Goal: Task Accomplishment & Management: Manage account settings

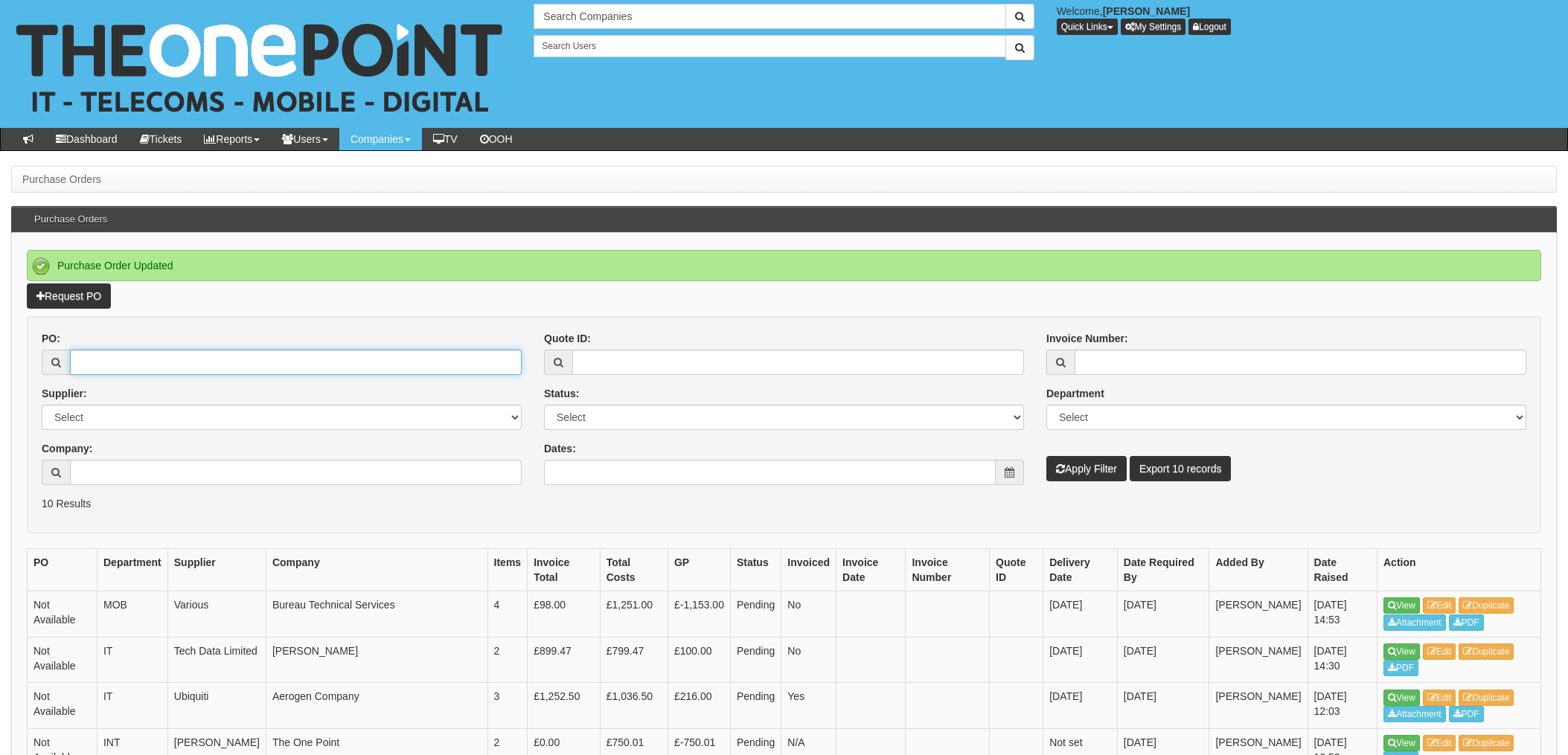
click at [210, 367] on input "PO:" at bounding box center [296, 362] width 451 height 25
type input "9359"
click at [1047, 456] on button "Apply Filter" at bounding box center [1086, 469] width 80 height 25
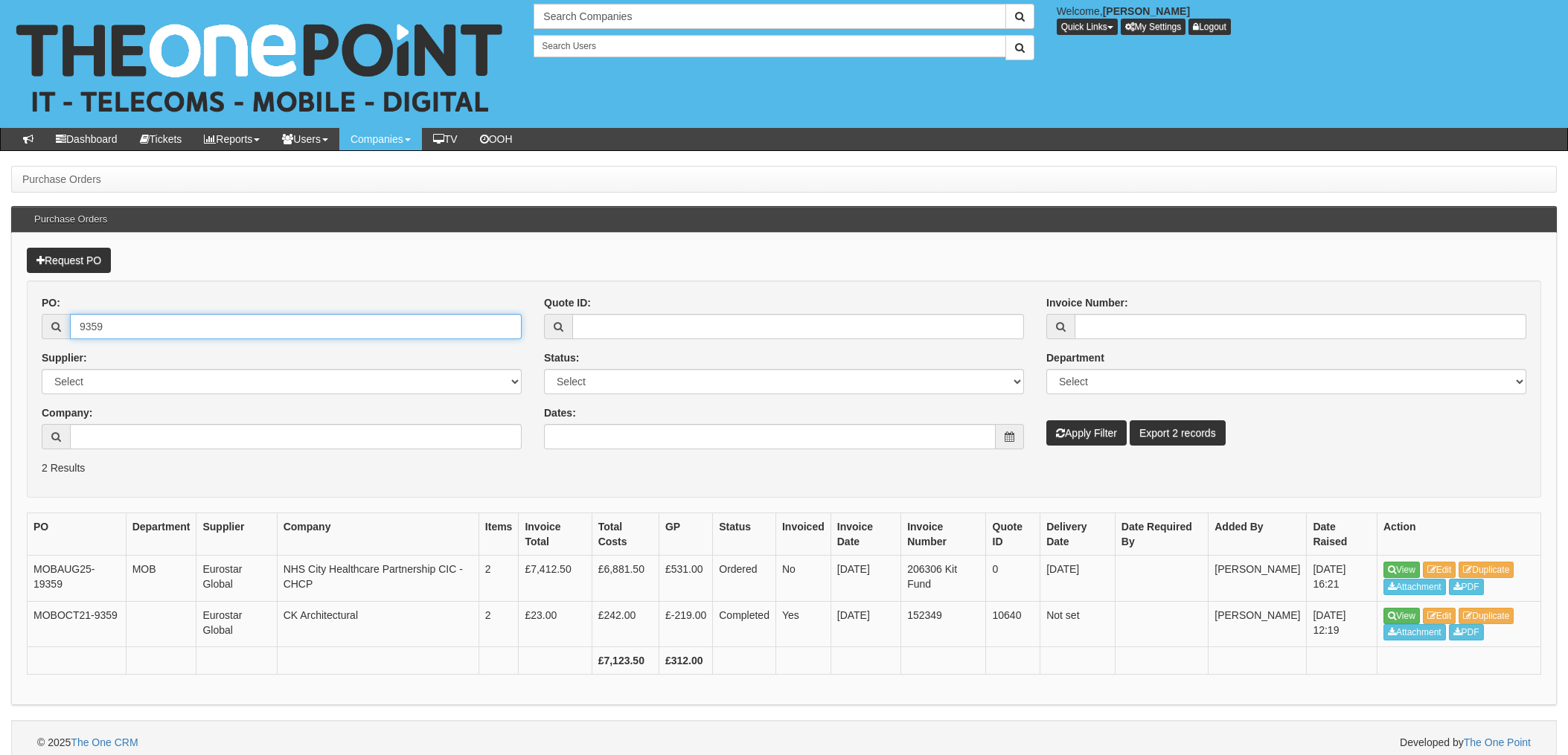
click at [76, 327] on input "9359" at bounding box center [296, 327] width 451 height 25
click at [1449, 570] on link "Edit" at bounding box center [1440, 569] width 34 height 16
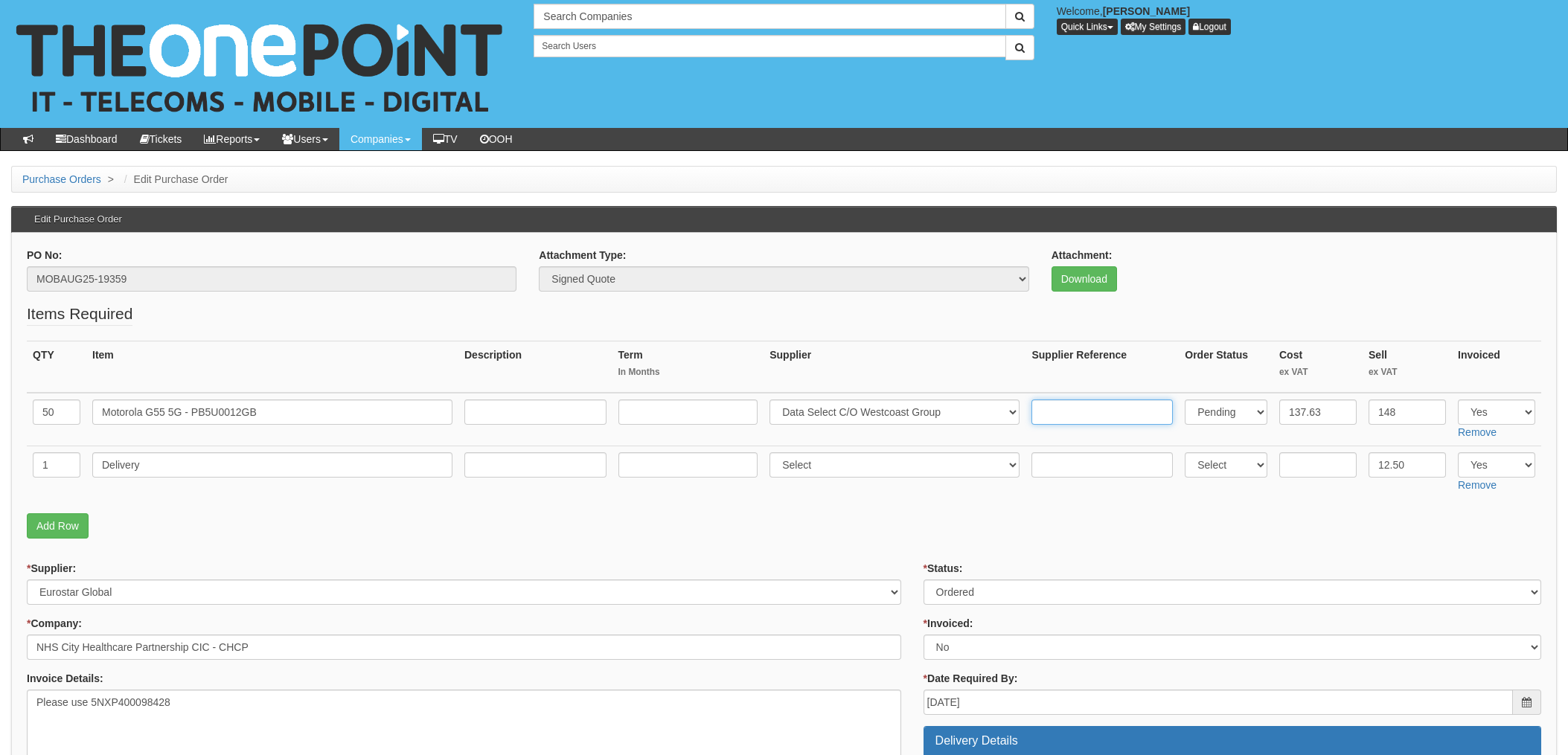
click at [1049, 413] on input "text" at bounding box center [1102, 412] width 141 height 25
drag, startPoint x: 1049, startPoint y: 413, endPoint x: 985, endPoint y: 523, distance: 127.3
click at [983, 527] on p "Add Row" at bounding box center [784, 526] width 1514 height 25
click at [1086, 412] on input "text" at bounding box center [1102, 412] width 141 height 25
type input "457706"
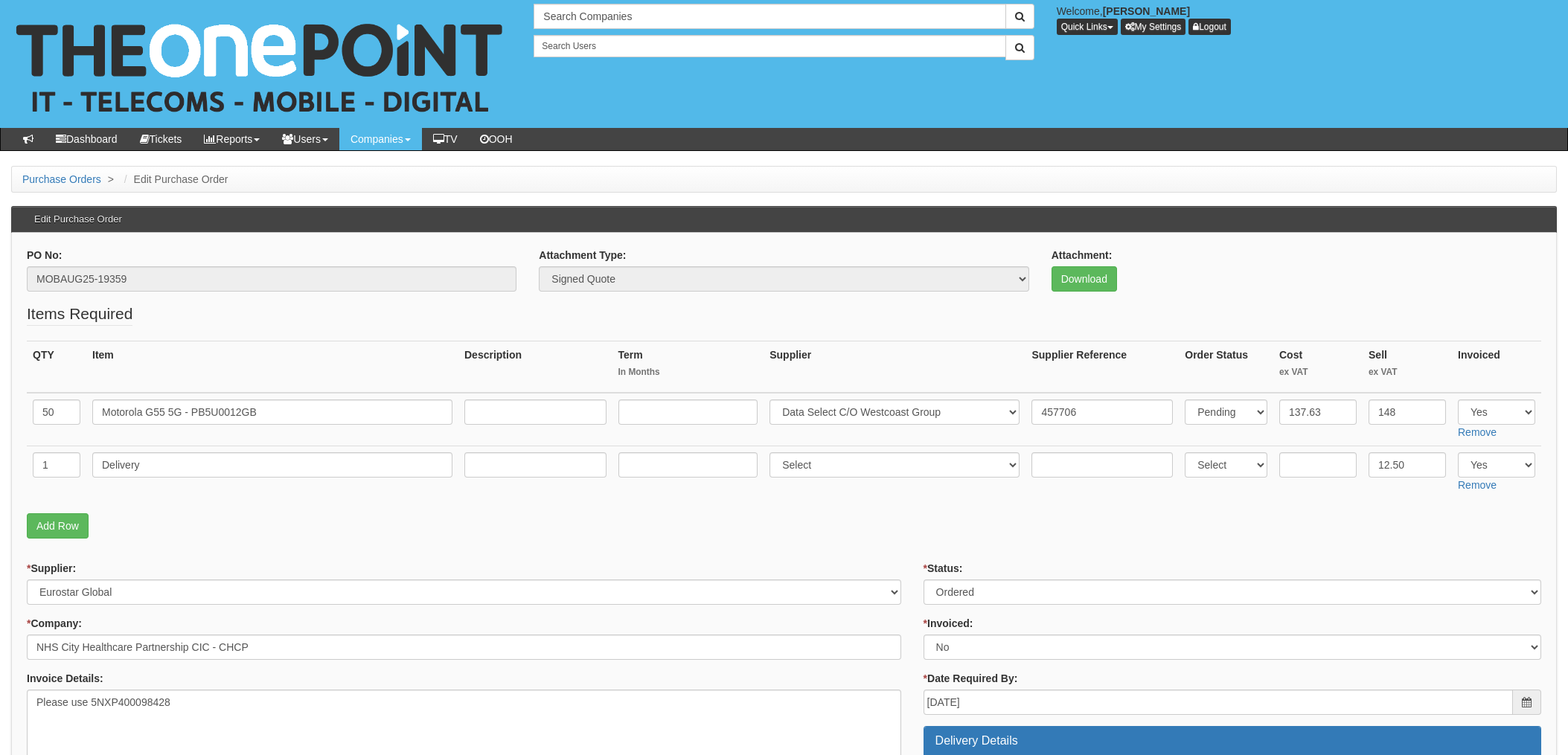
click at [1091, 433] on td "457706" at bounding box center [1102, 420] width 153 height 54
click at [814, 505] on fieldset "Items Required QTY Item Description Term In Months Supplier Supplier Reference …" at bounding box center [784, 424] width 1514 height 243
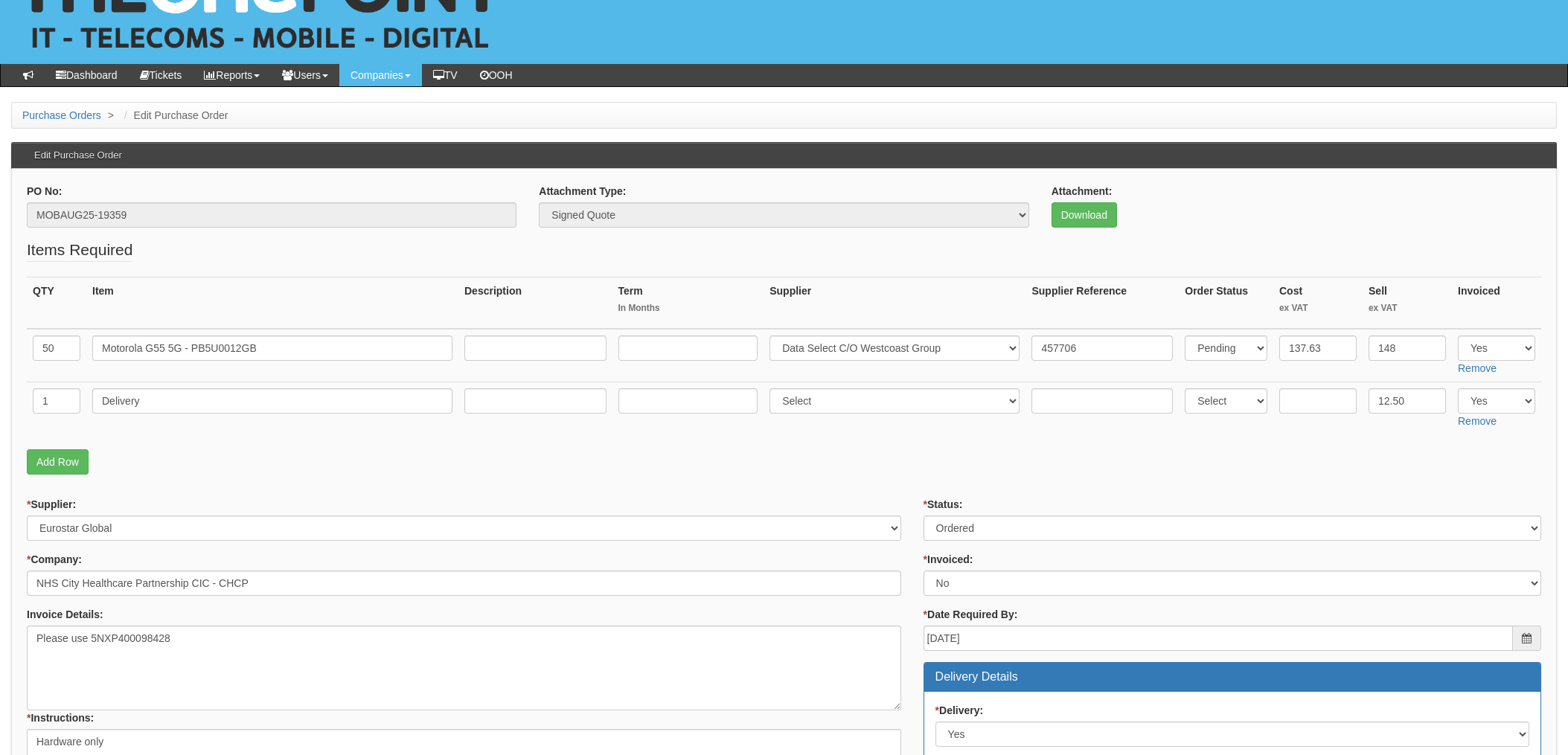
scroll to position [99, 0]
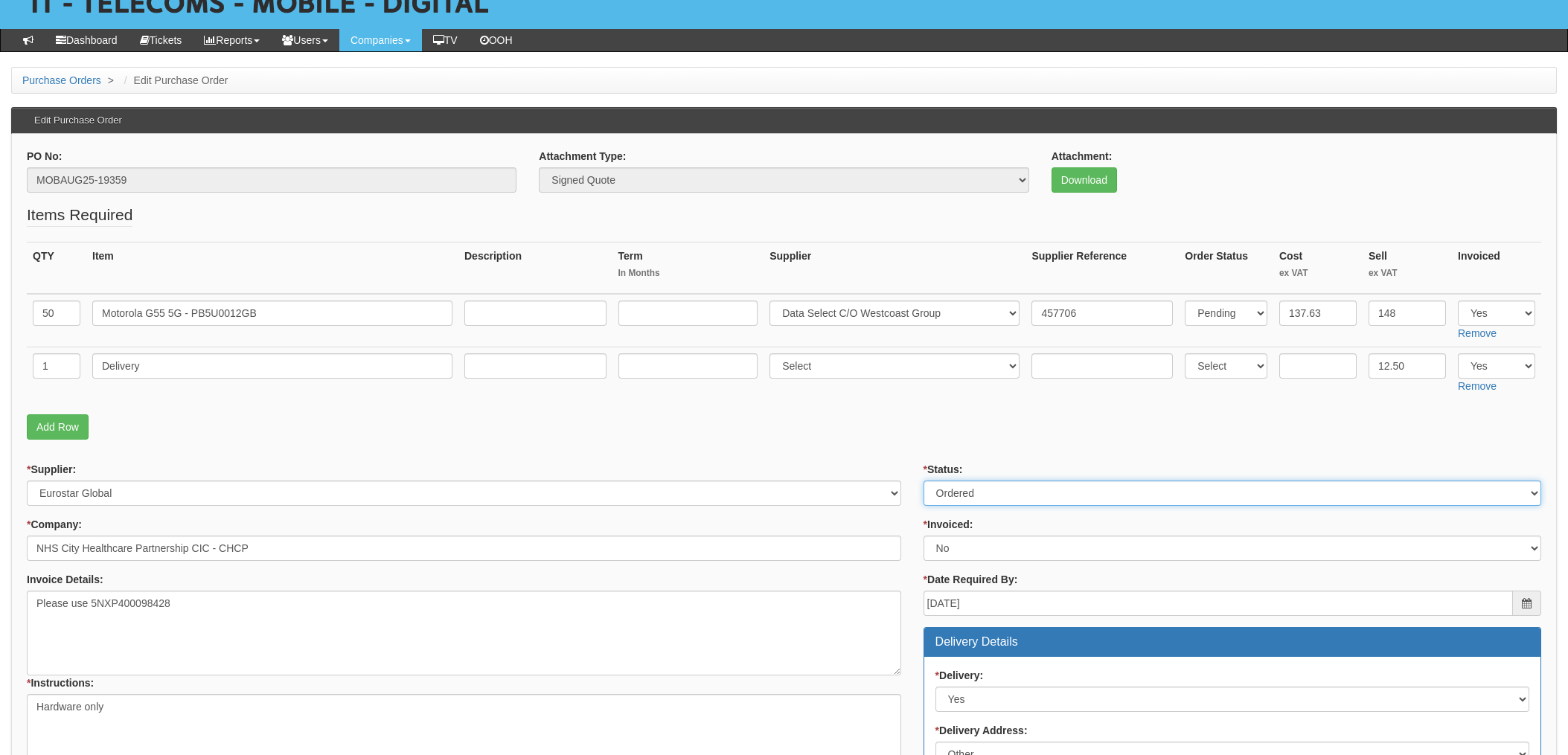
click at [963, 500] on select "Select Approved Completed Delivered Invoiced Ordered Ordered to site Part Order…" at bounding box center [1232, 493] width 617 height 25
select select "4"
click at [924, 481] on select "Select Approved Completed Delivered Invoiced Ordered Ordered to site Part Order…" at bounding box center [1232, 493] width 617 height 25
drag, startPoint x: 946, startPoint y: 549, endPoint x: 961, endPoint y: 563, distance: 20.5
click at [946, 550] on select "Select Yes No N/A STB (part of order)" at bounding box center [1232, 548] width 617 height 25
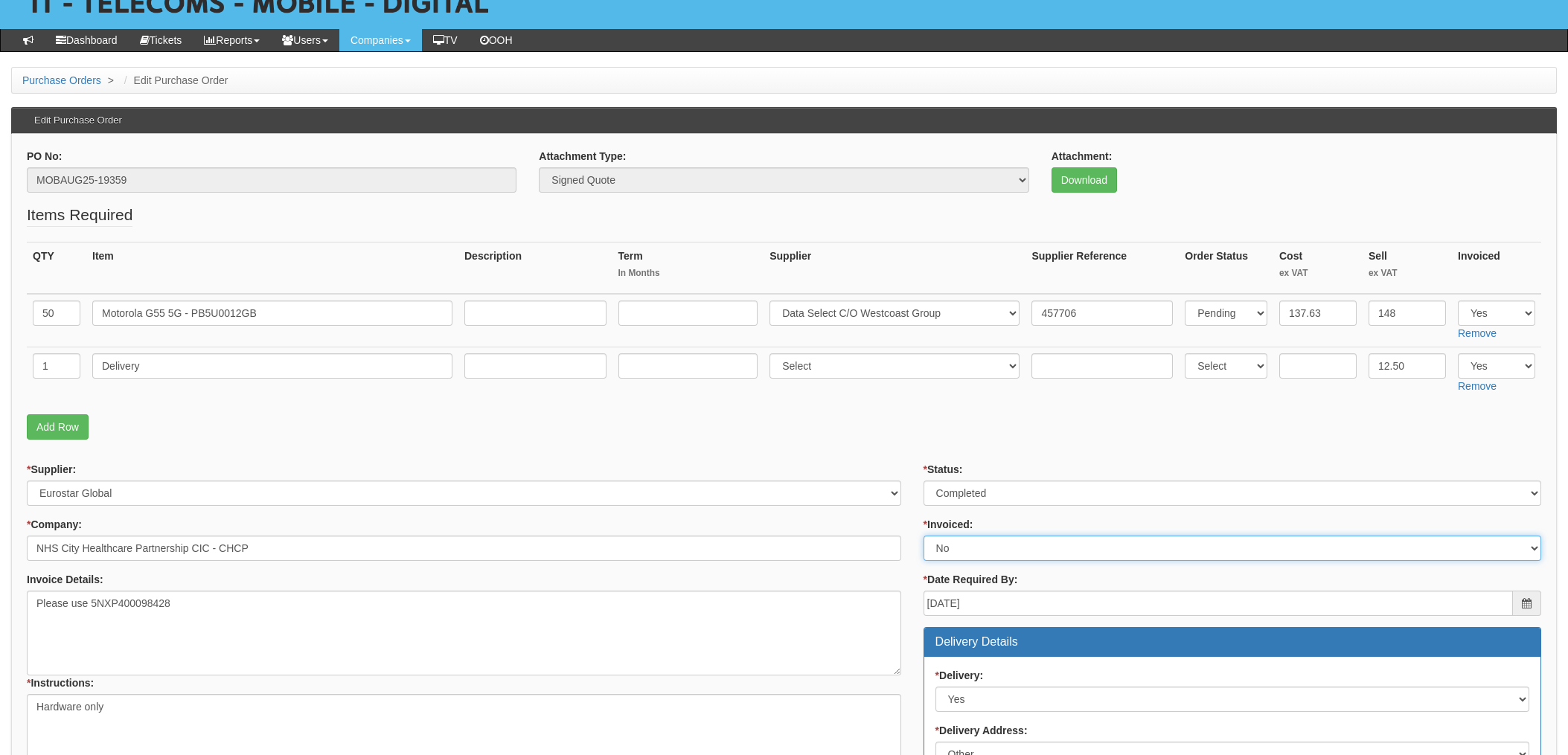
select select "1"
click at [924, 535] on select "Select Yes No N/A STB (part of order)" at bounding box center [1232, 548] width 617 height 25
click at [909, 460] on form "PO No: MOBAUG25-19359 Attachment Type: Select Signed Quote Auth email if quote …" at bounding box center [784, 736] width 1514 height 1175
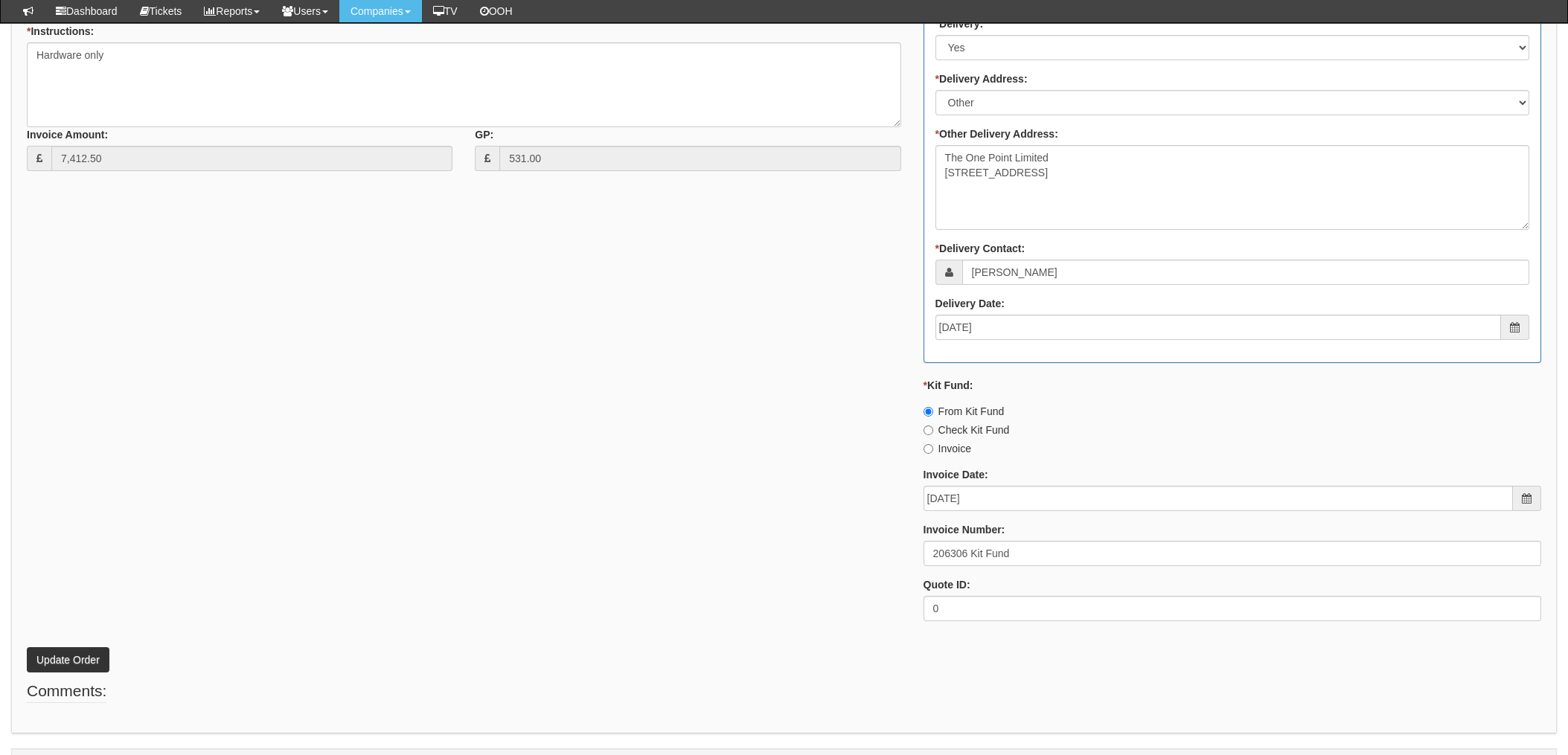
scroll to position [751, 0]
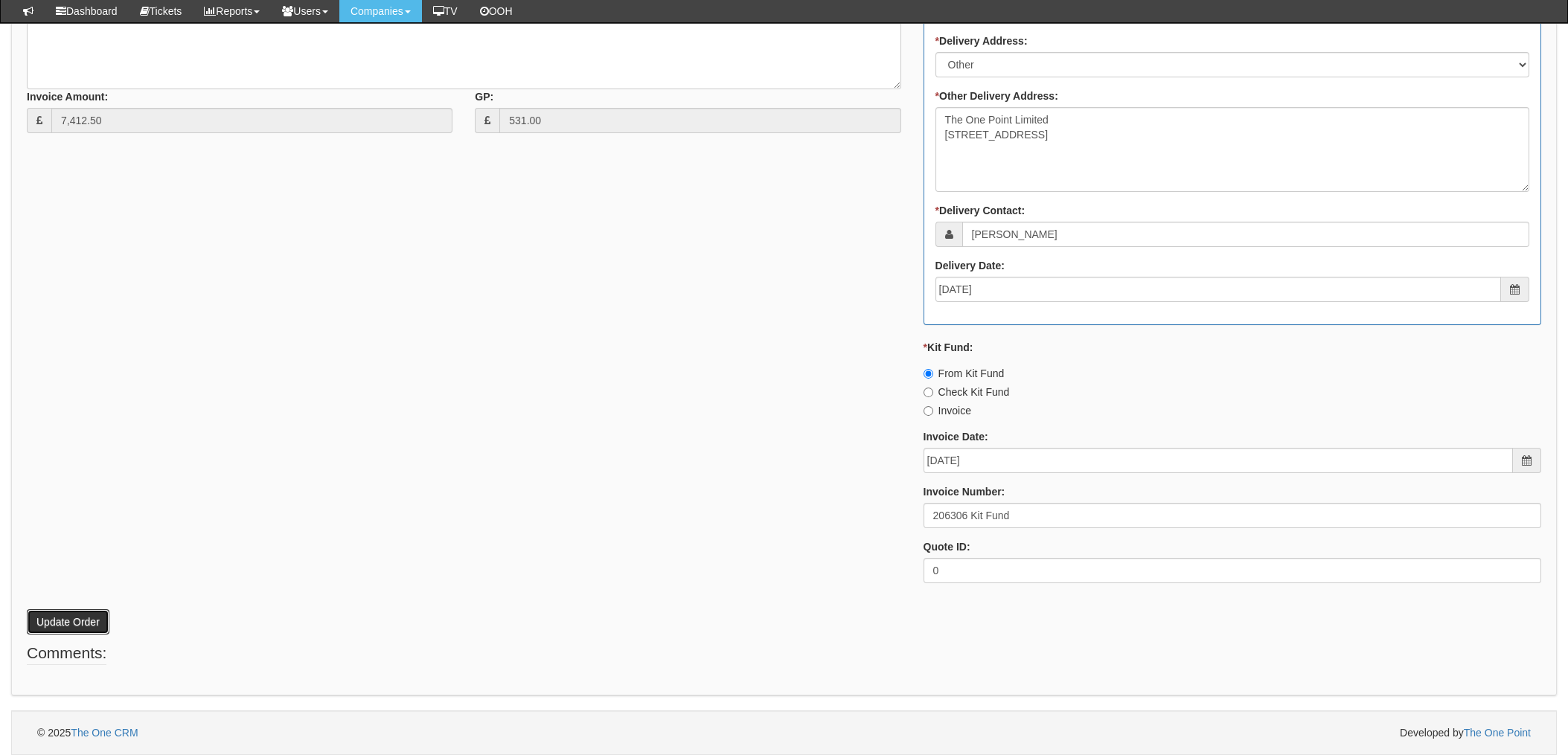
click at [51, 622] on button "Update Order" at bounding box center [68, 622] width 83 height 25
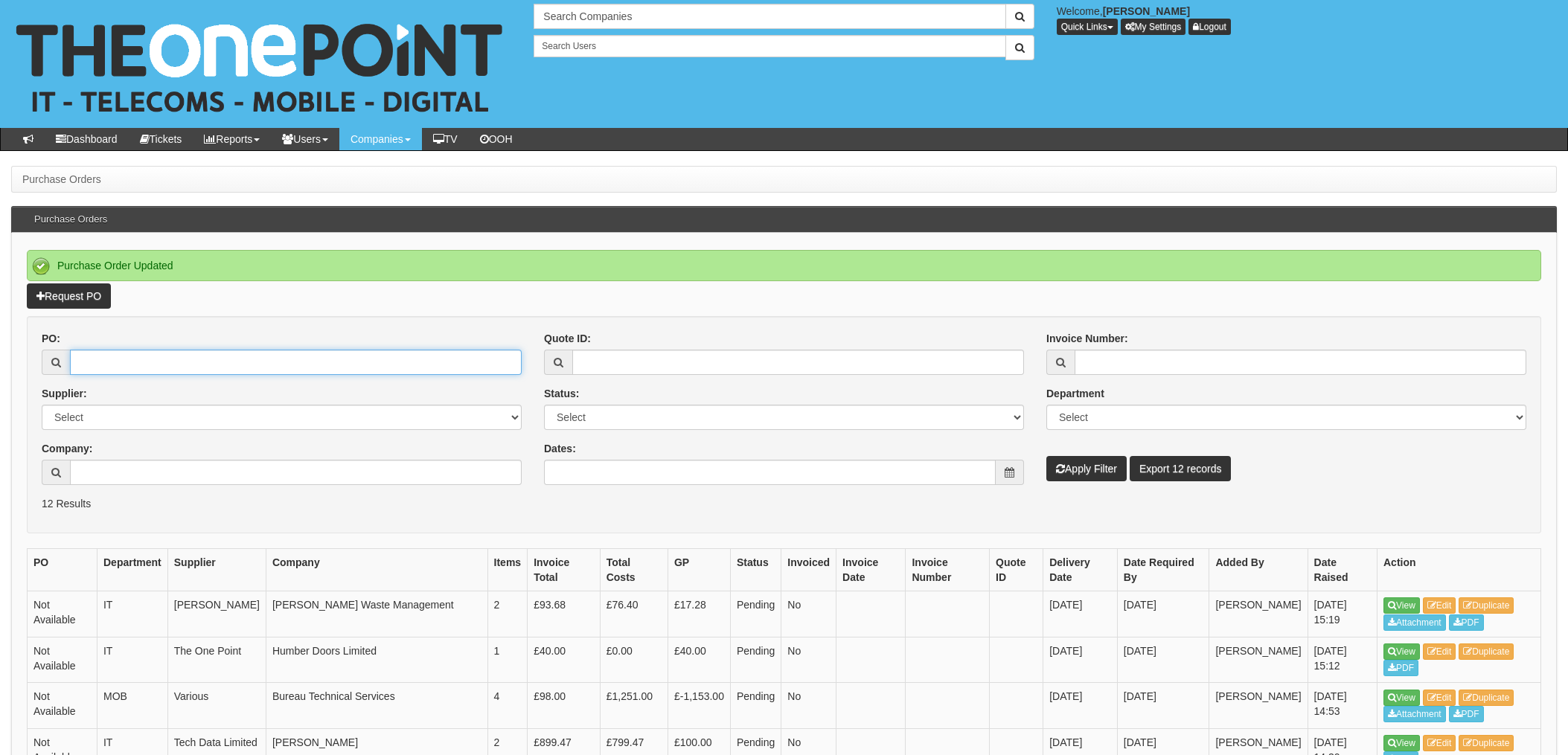
click at [177, 373] on input "PO:" at bounding box center [296, 362] width 451 height 25
type input "19735"
click at [1047, 456] on button "Apply Filter" at bounding box center [1086, 469] width 80 height 25
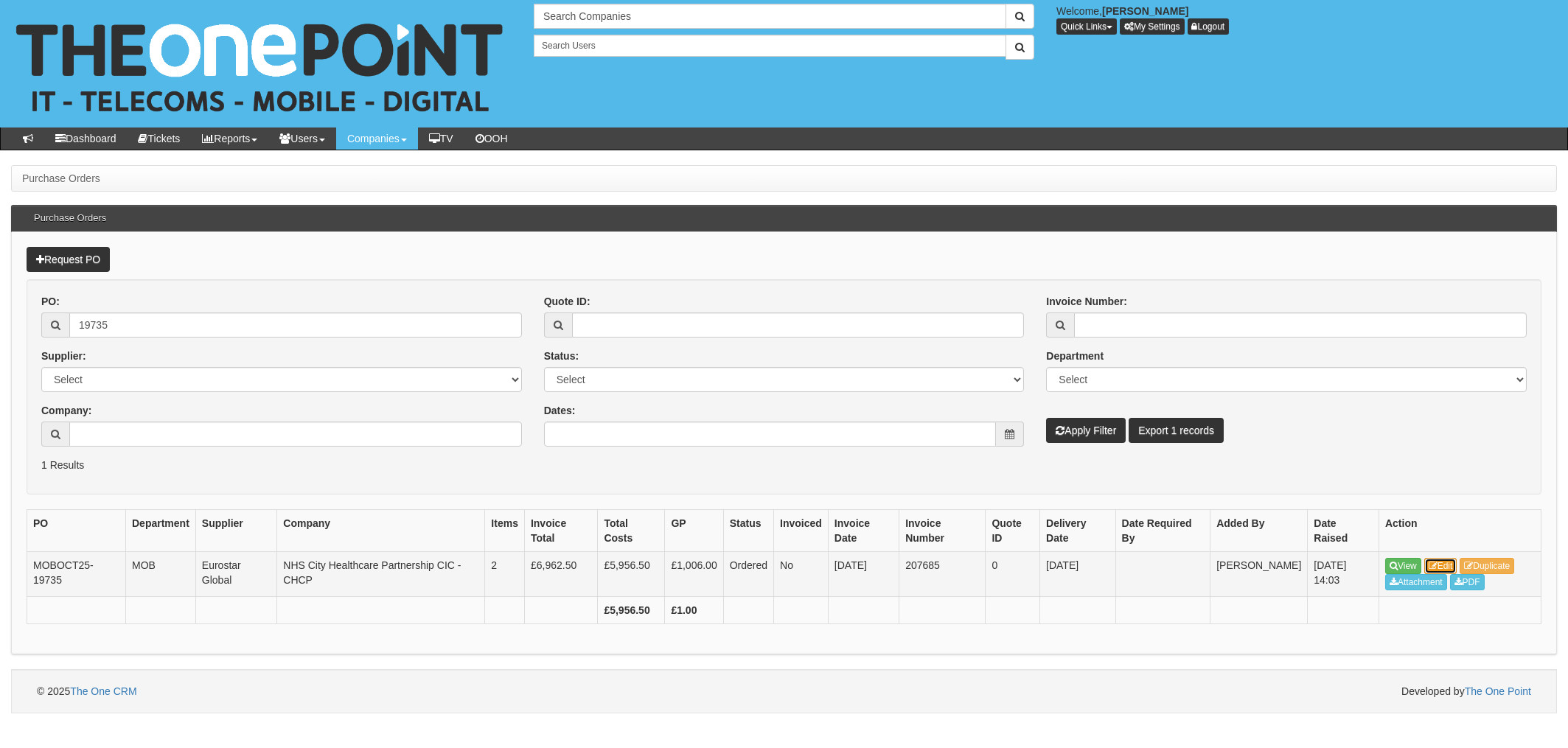
click at [1444, 565] on link "Edit" at bounding box center [1440, 565] width 33 height 16
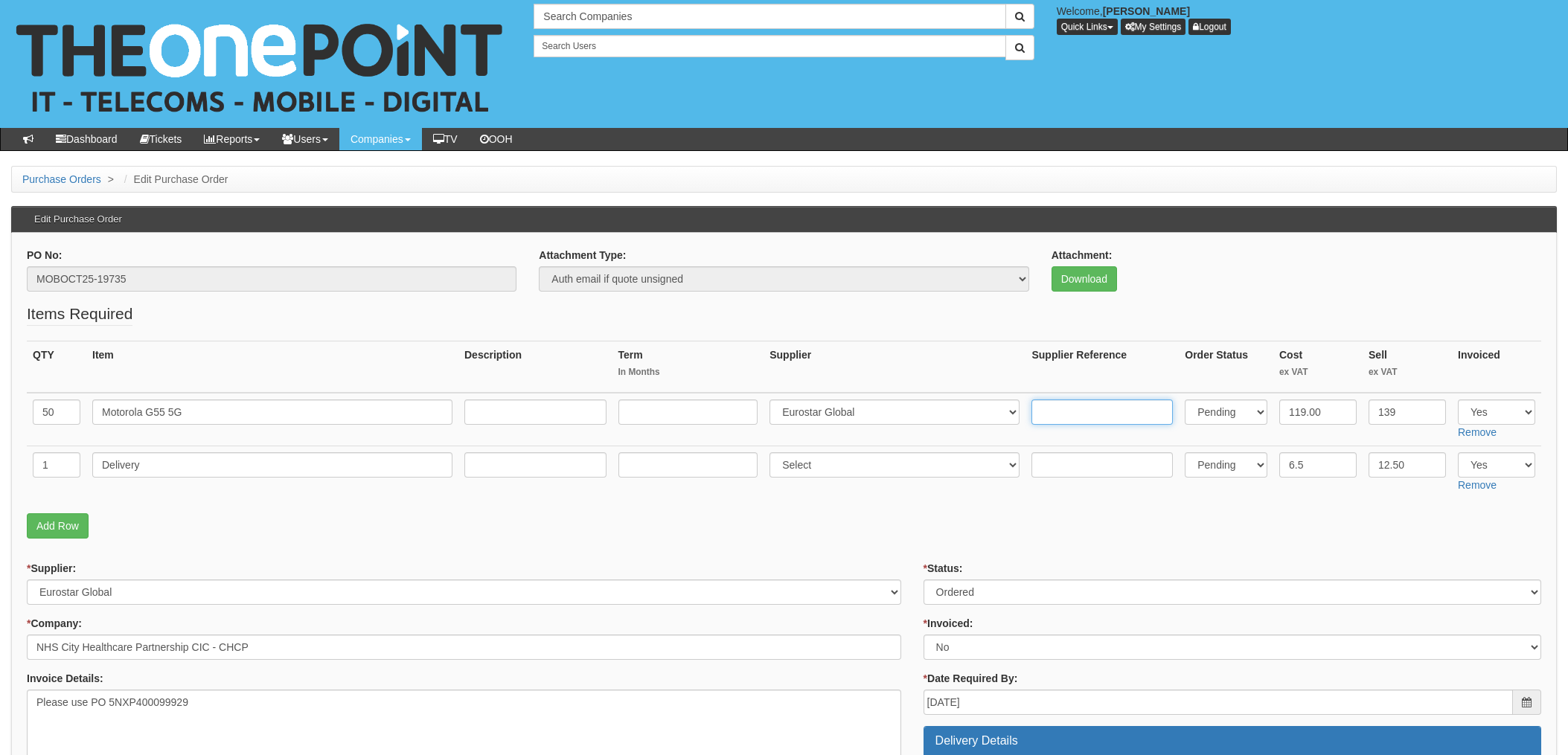
click at [1071, 411] on input "text" at bounding box center [1102, 412] width 141 height 25
paste input "462293"
type input "462293"
click at [1058, 471] on input "text" at bounding box center [1102, 465] width 141 height 25
paste input "462293"
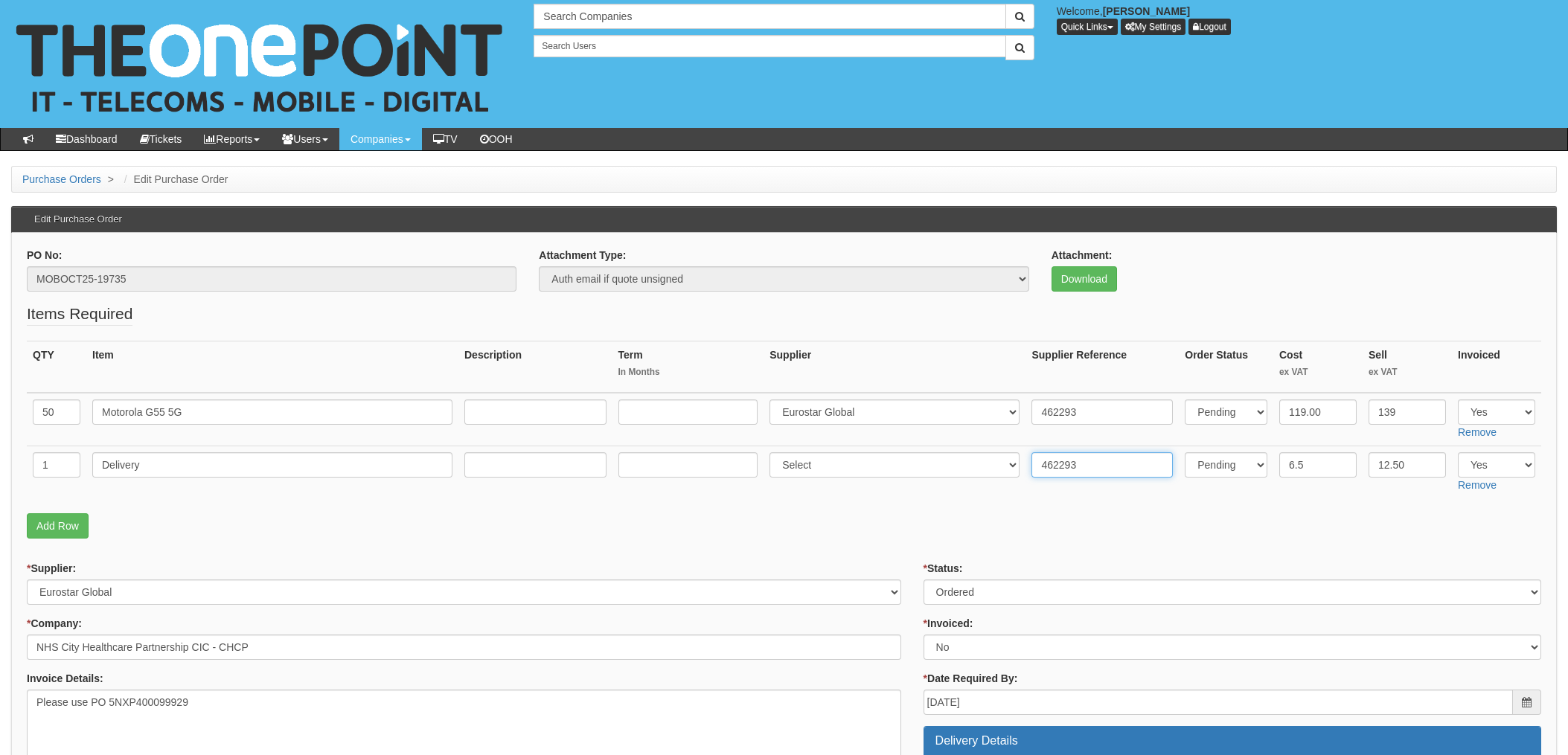
type input "462293"
click at [976, 595] on select "Select Approved Completed Delivered Invoiced Ordered Ordered to site Part Order…" at bounding box center [1232, 592] width 617 height 25
select select "4"
click at [924, 579] on select "Select Approved Completed Delivered Invoiced Ordered Ordered to site Part Order…" at bounding box center [1232, 592] width 617 height 25
click at [958, 644] on select "Select Yes No N/A STB (part of order)" at bounding box center [1232, 647] width 617 height 25
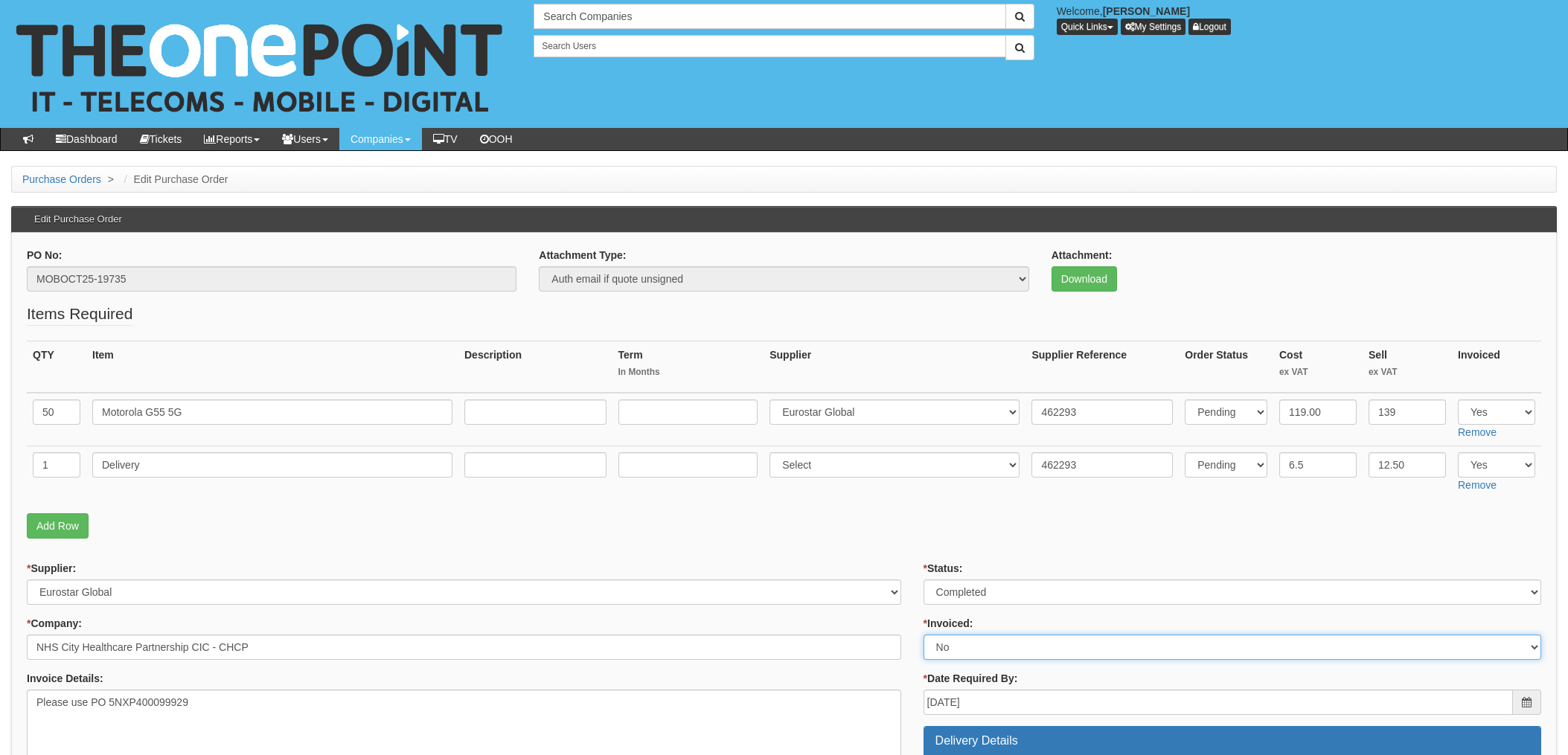
select select "1"
click at [924, 635] on select "Select Yes No N/A STB (part of order)" at bounding box center [1232, 647] width 617 height 25
click at [883, 533] on p "Add Row" at bounding box center [784, 526] width 1514 height 25
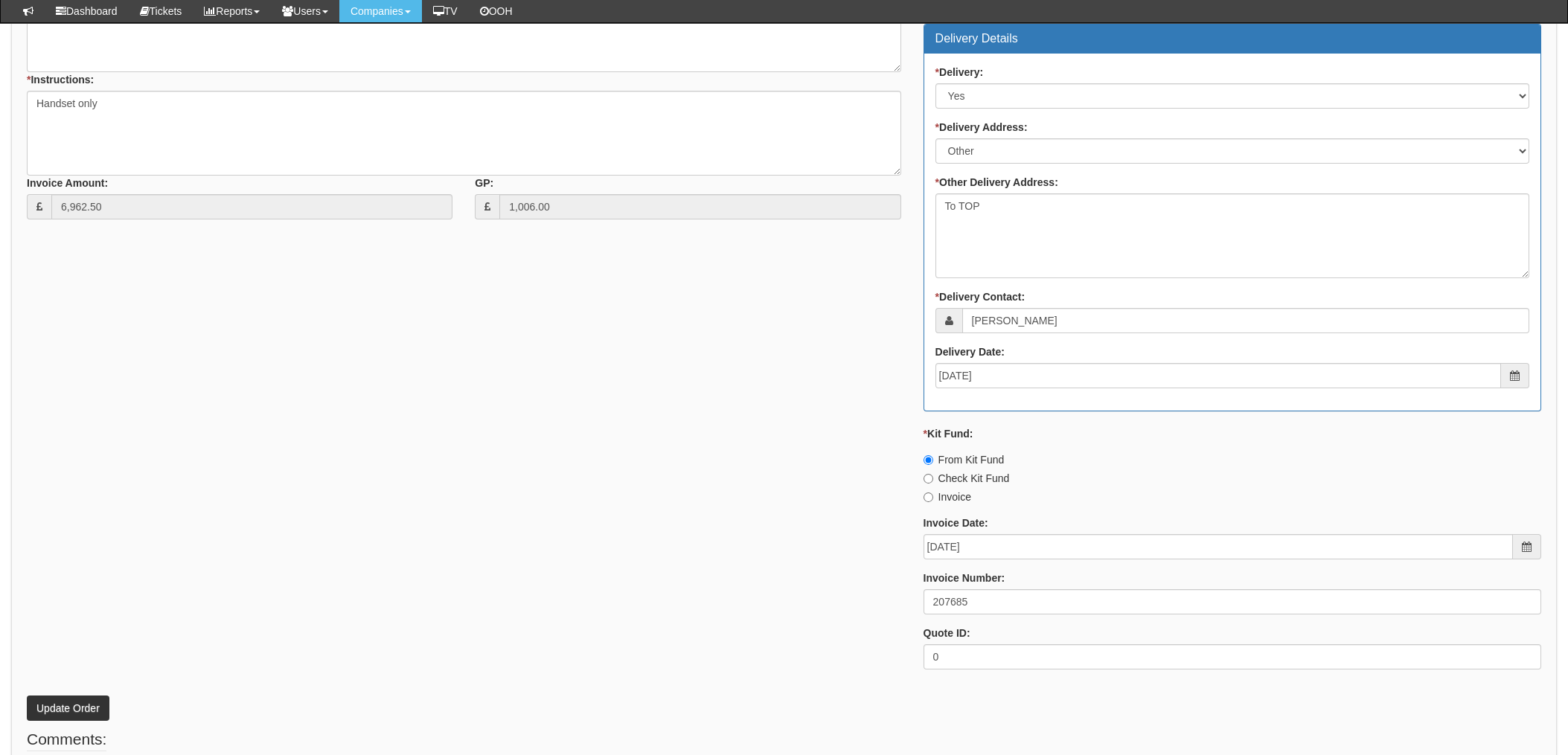
scroll to position [694, 0]
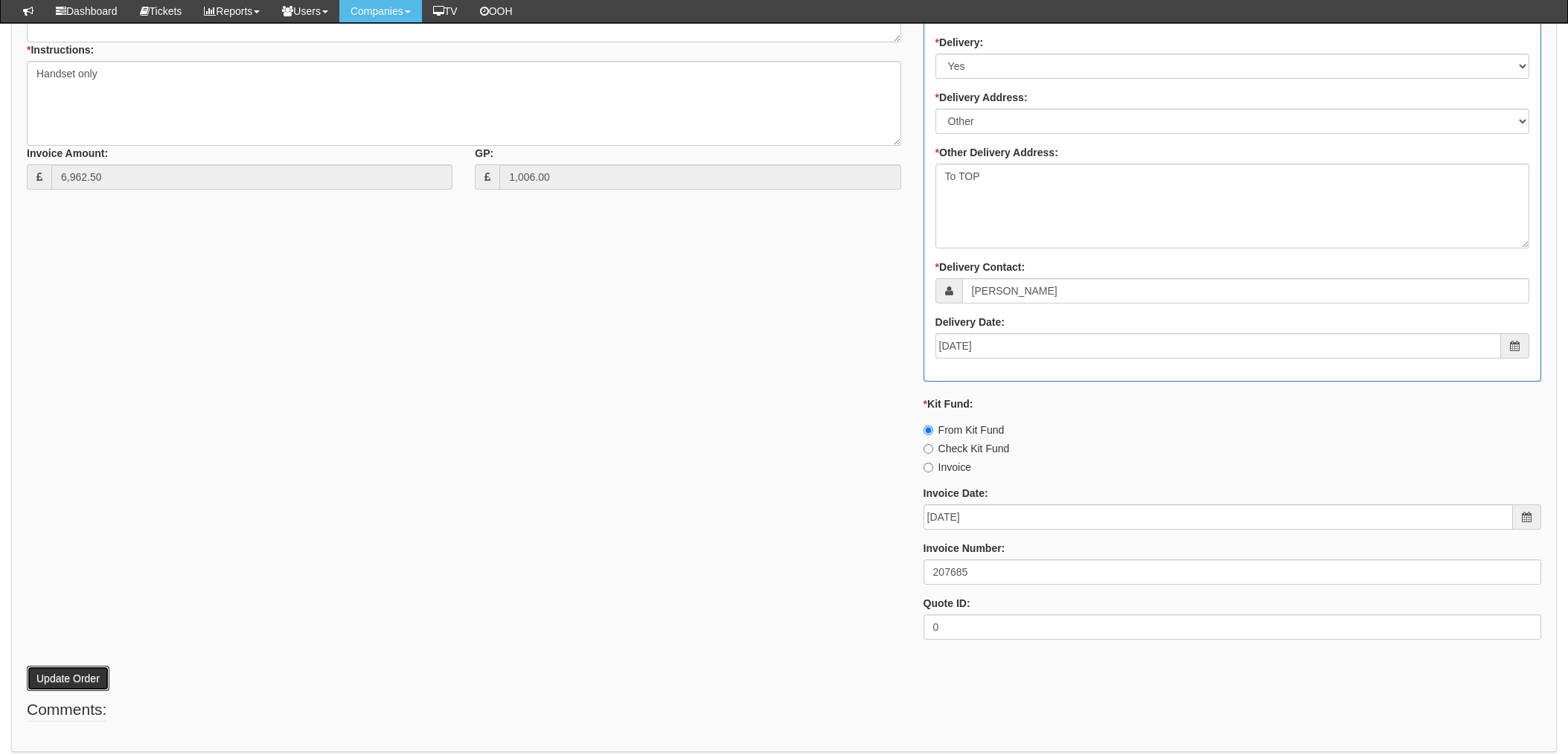
click at [67, 677] on button "Update Order" at bounding box center [68, 678] width 83 height 25
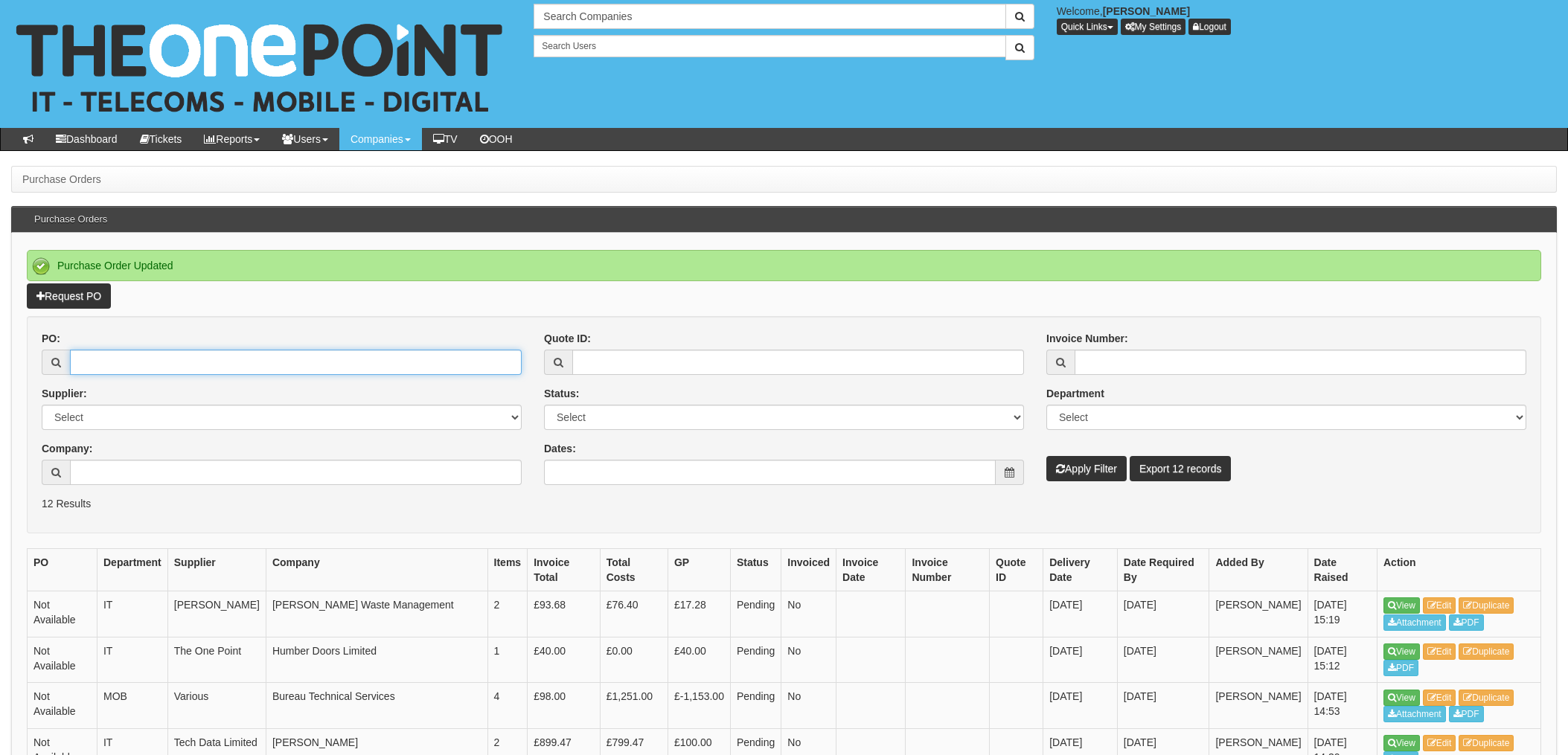
click at [113, 372] on input "PO:" at bounding box center [296, 362] width 451 height 25
type input "19234"
click at [1047, 456] on button "Apply Filter" at bounding box center [1086, 469] width 80 height 25
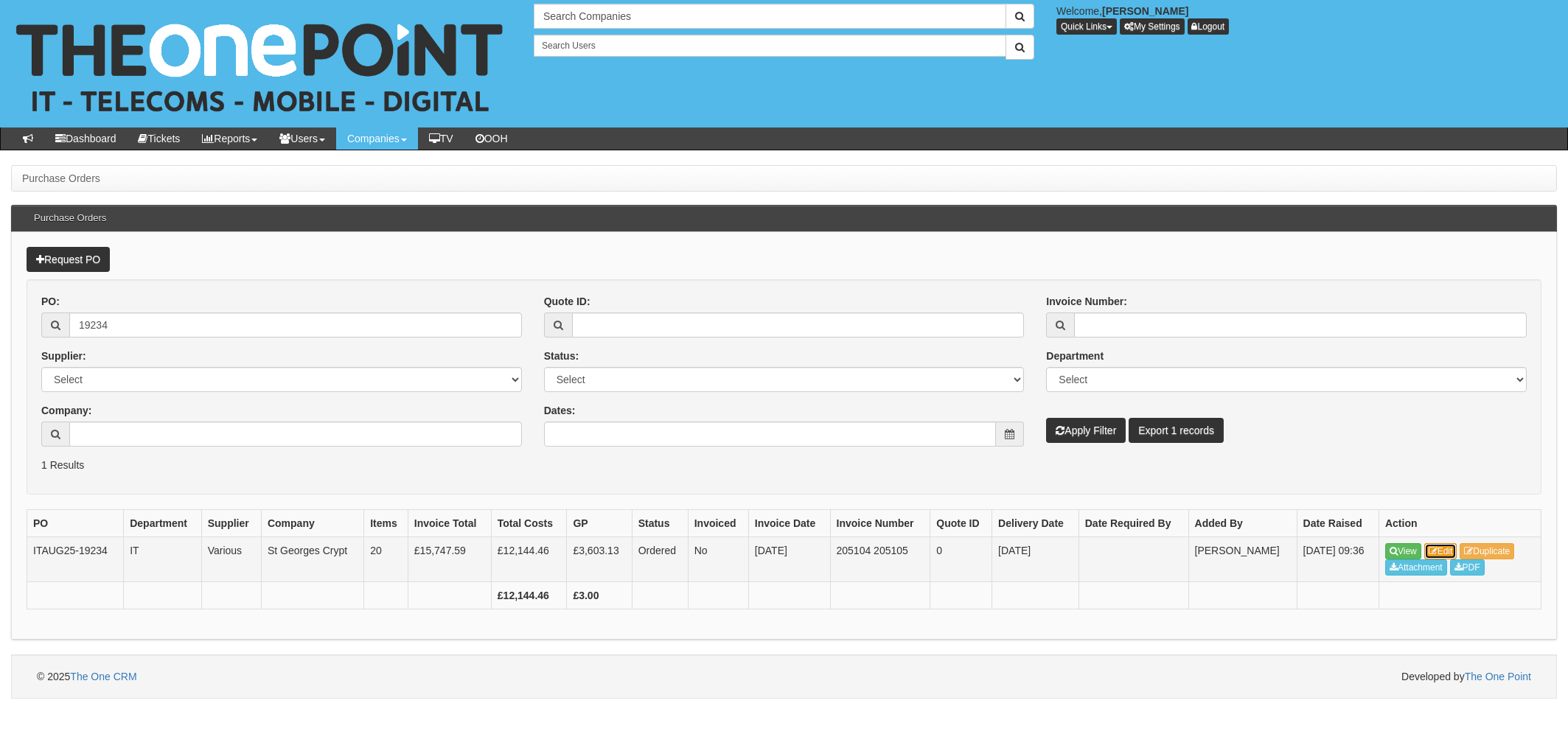
click at [1443, 548] on link "Edit" at bounding box center [1440, 550] width 33 height 16
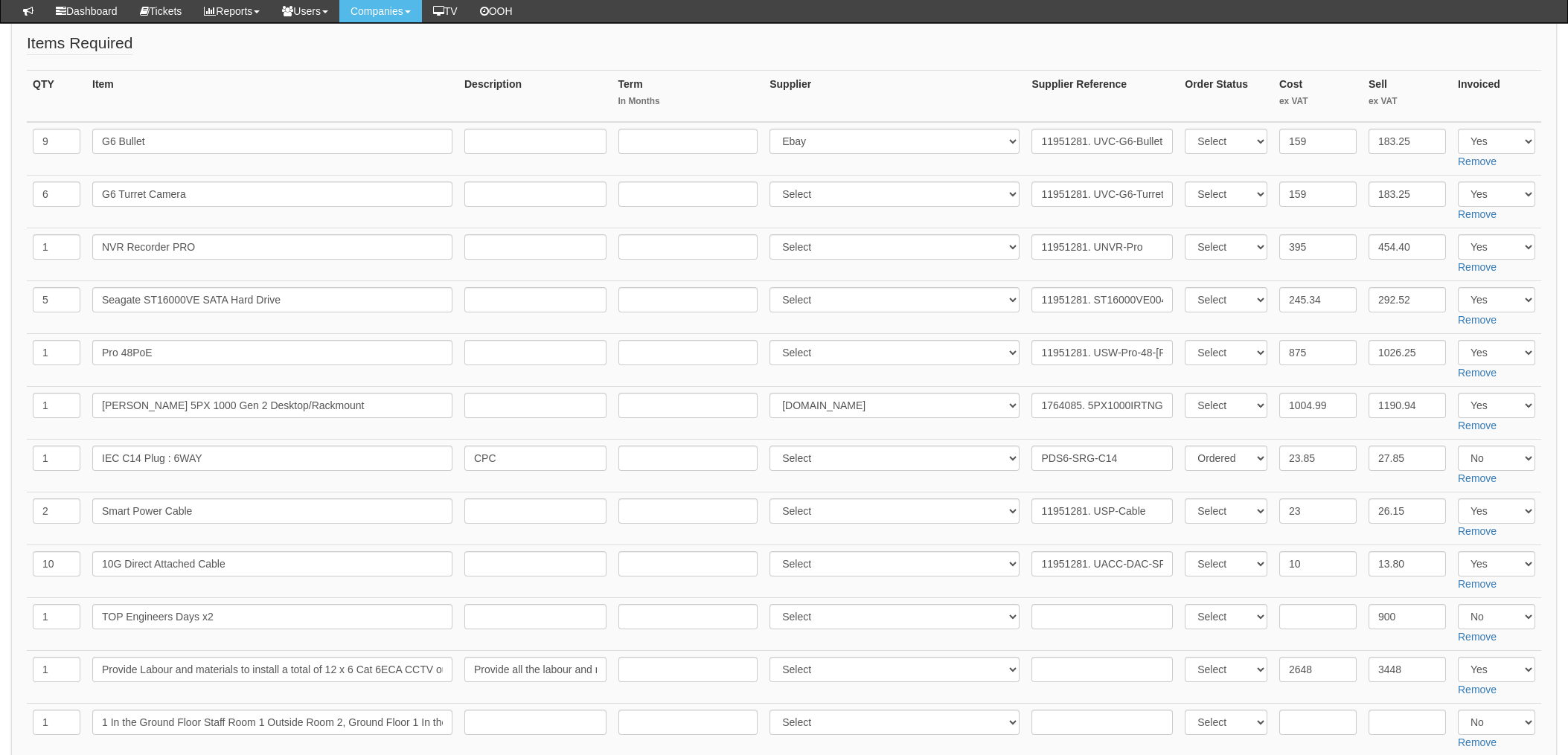
scroll to position [199, 0]
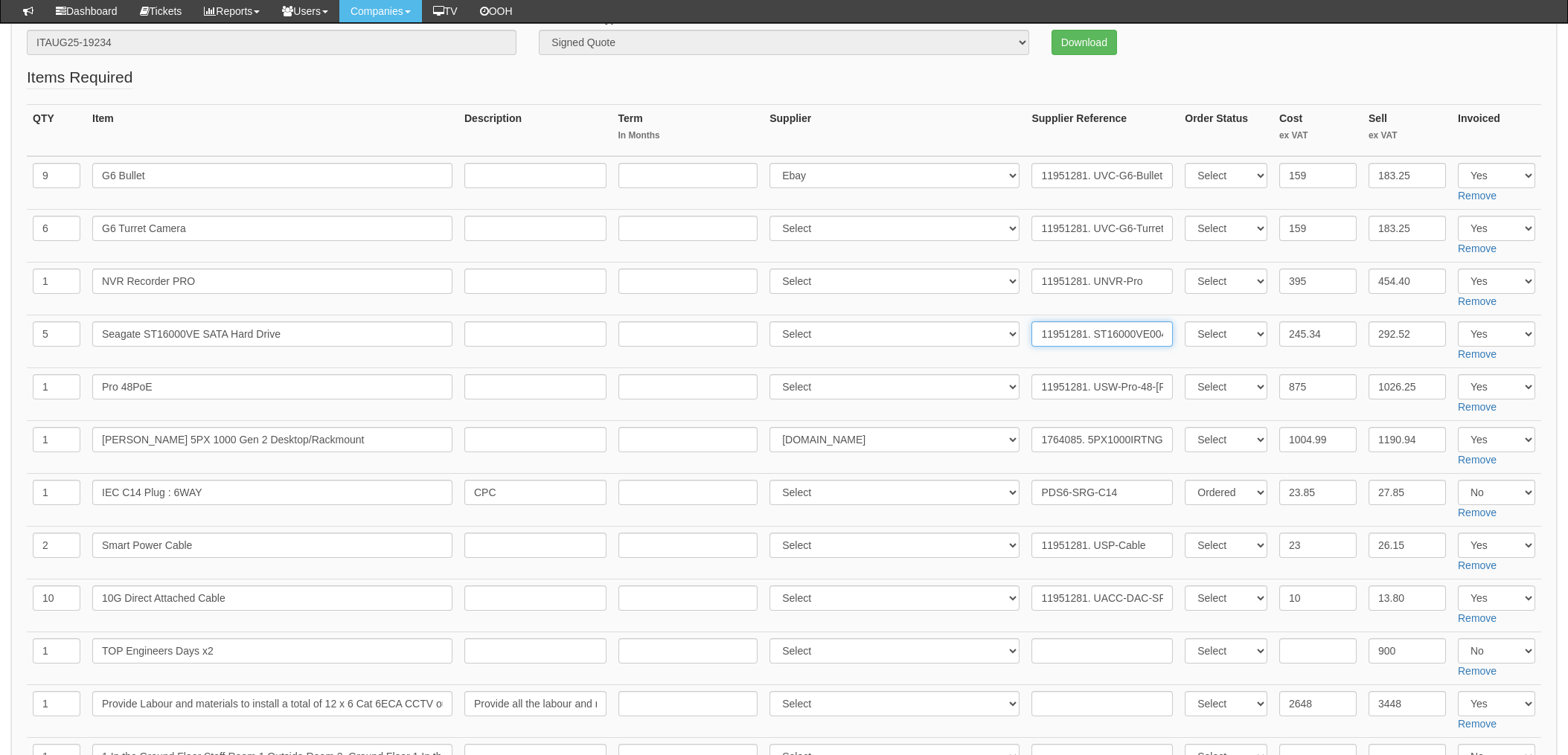
click at [1110, 324] on input "11951281. ST16000VE004" at bounding box center [1102, 334] width 141 height 25
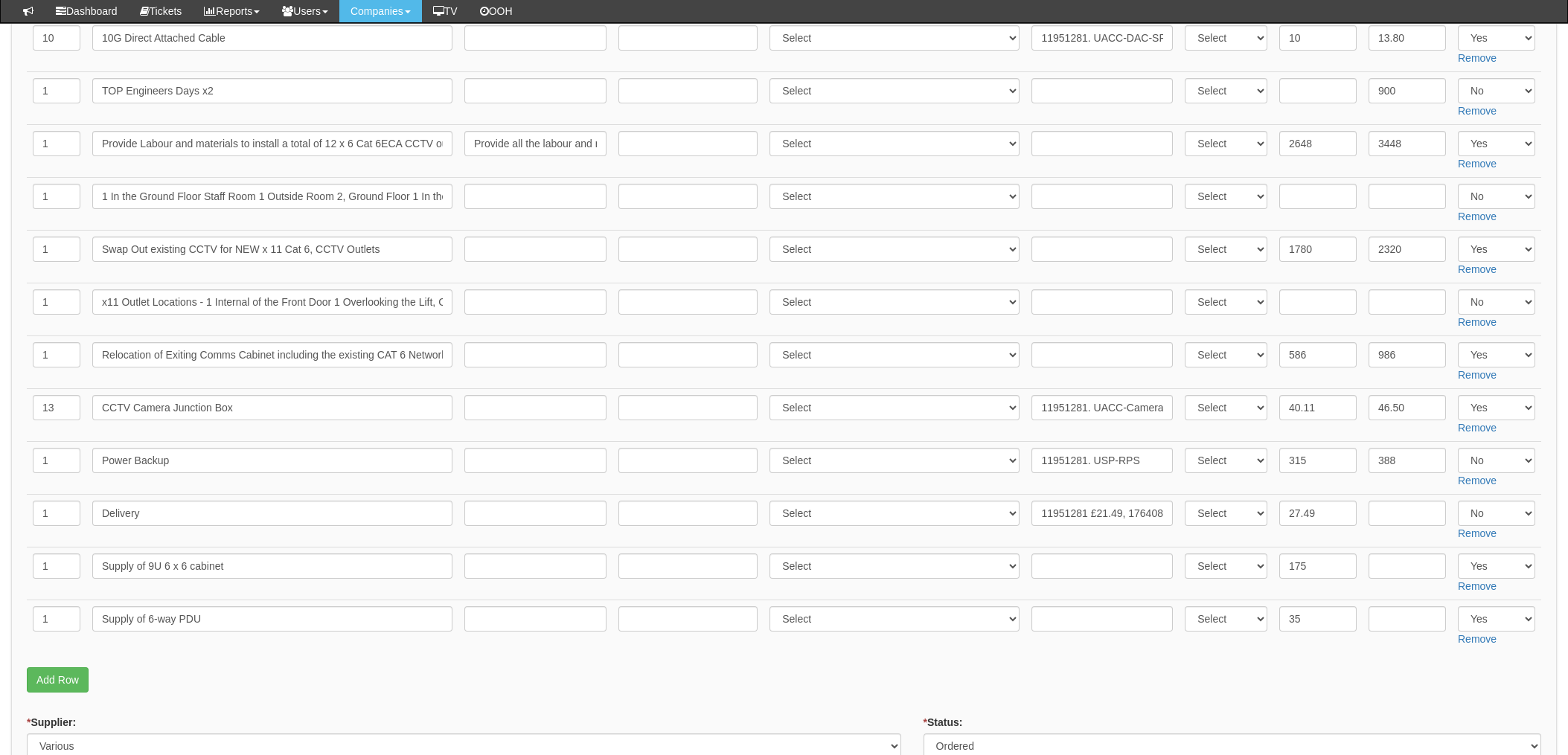
scroll to position [793, 0]
